Goal: Task Accomplishment & Management: Manage account settings

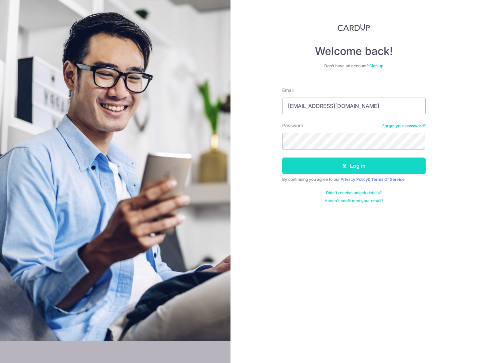
click at [333, 164] on button "Log in" at bounding box center [353, 166] width 143 height 17
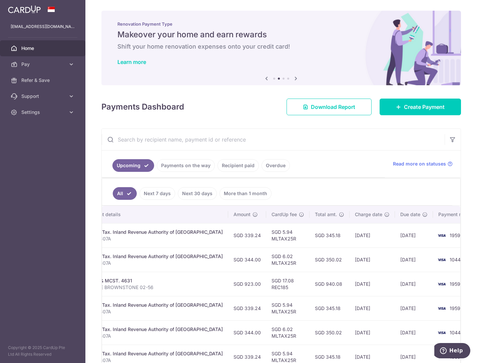
scroll to position [83, 0]
